Goal: Task Accomplishment & Management: Use online tool/utility

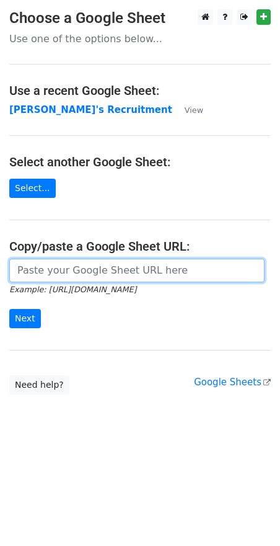
click at [48, 274] on input "url" at bounding box center [136, 271] width 255 height 24
paste input "https://docs.google.com/spreadsheets/d/1Cr9APMfEyBzomlp0d5nIDRAmjV2mnvwC1MH092O…"
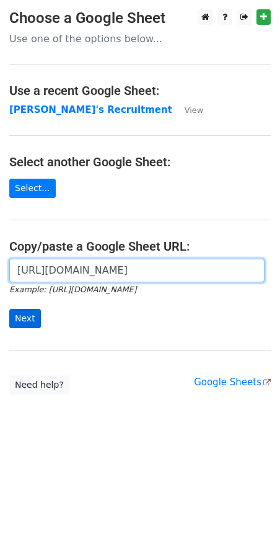
type input "https://docs.google.com/spreadsheets/d/1Cr9APMfEyBzomlp0d5nIDRAmjV2mnvwC1MH092O…"
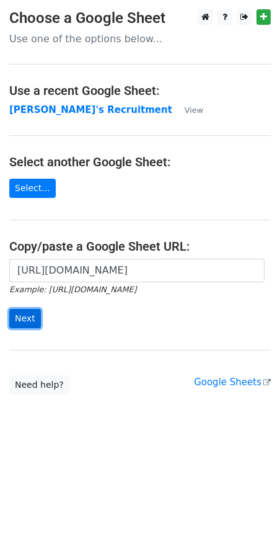
scroll to position [0, 0]
click at [26, 321] on input "Next" at bounding box center [25, 318] width 32 height 19
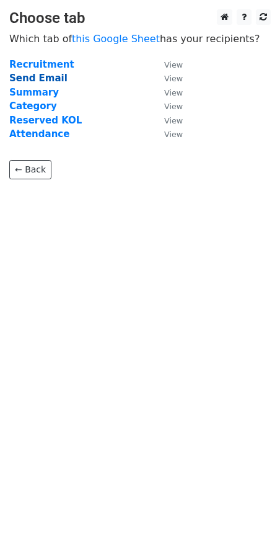
click at [37, 80] on strong "Send Email" at bounding box center [38, 78] width 58 height 11
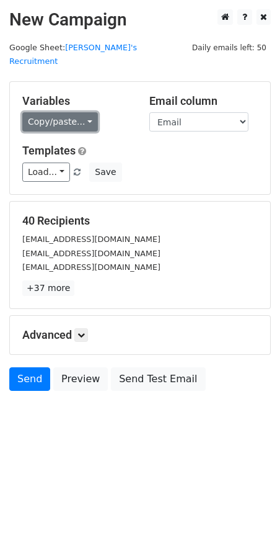
click at [85, 112] on link "Copy/paste..." at bounding box center [60, 121] width 76 height 19
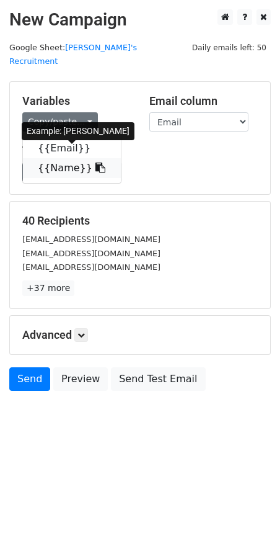
click at [95, 162] on icon at bounding box center [100, 167] width 10 height 10
